Goal: Communication & Community: Answer question/provide support

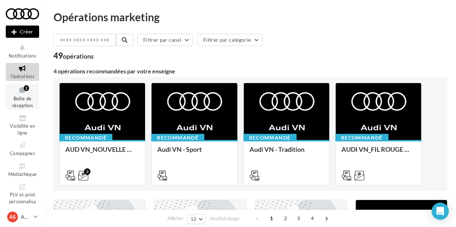
click at [28, 87] on div "2" at bounding box center [26, 88] width 5 height 6
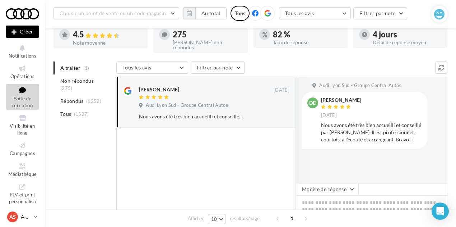
scroll to position [48, 0]
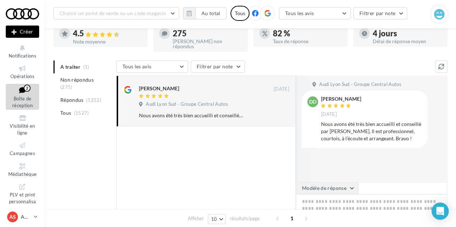
click at [319, 184] on button "Modèle de réponse" at bounding box center [327, 188] width 62 height 12
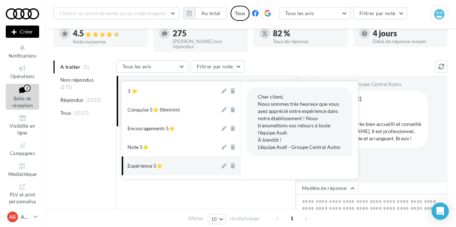
click at [170, 164] on button "Expérience 5⭐" at bounding box center [171, 165] width 98 height 19
type textarea "**********"
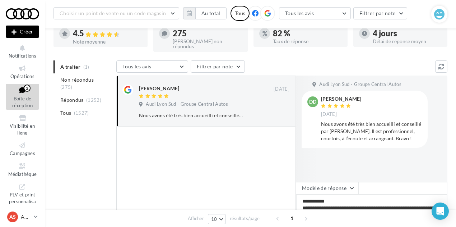
scroll to position [105, 0]
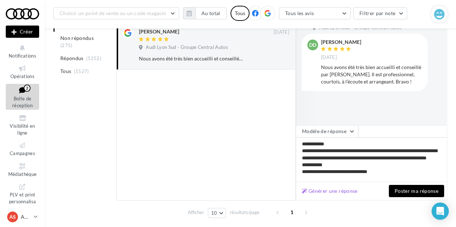
click at [404, 187] on button "Poster ma réponse" at bounding box center [416, 191] width 55 height 12
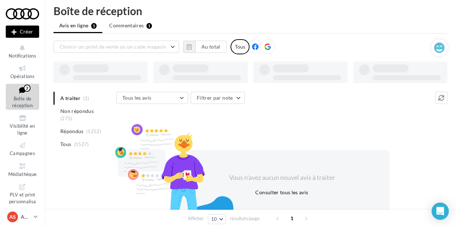
scroll to position [0, 0]
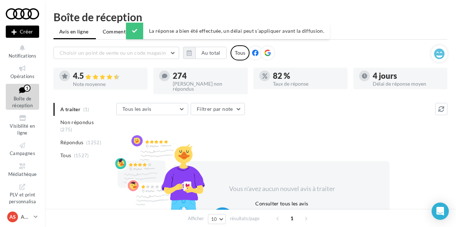
click at [109, 27] on li "Commentaires 1" at bounding box center [124, 31] width 54 height 13
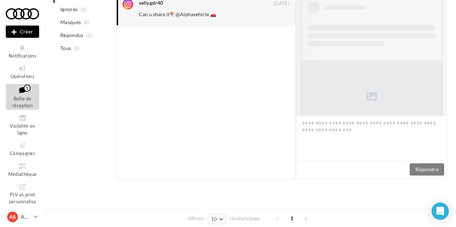
scroll to position [32, 0]
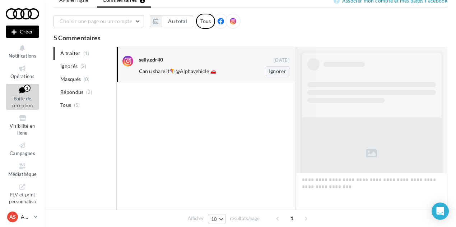
click at [229, 64] on div "selly.gdr40" at bounding box center [206, 60] width 135 height 9
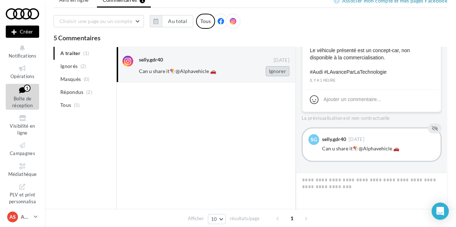
click at [286, 71] on button "Ignorer" at bounding box center [278, 71] width 24 height 10
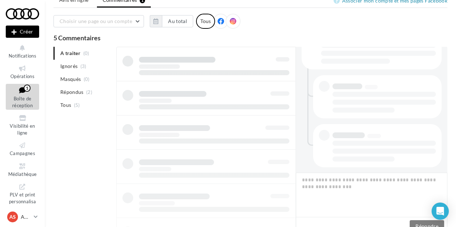
scroll to position [11, 0]
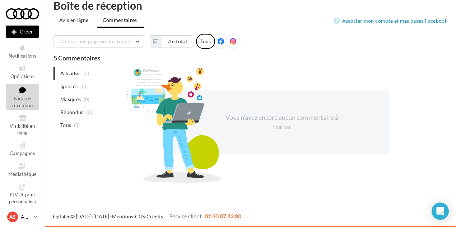
click at [23, 218] on p "AUDI St-Fons" at bounding box center [26, 216] width 10 height 7
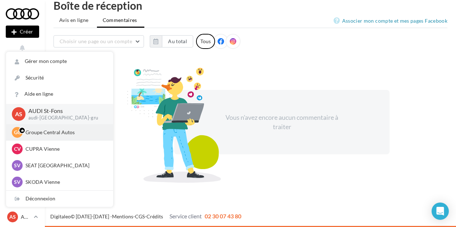
click at [56, 134] on p "Groupe Central Autos" at bounding box center [64, 132] width 79 height 7
